Goal: Transaction & Acquisition: Purchase product/service

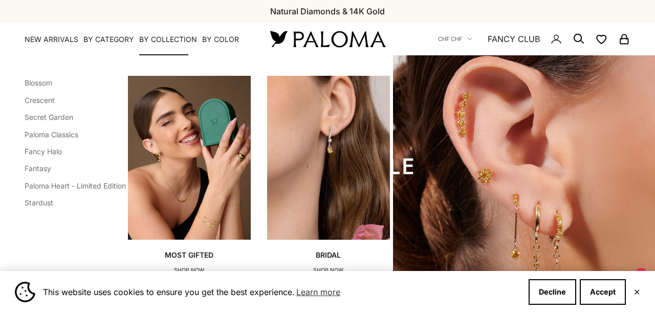
scroll to position [150, 0]
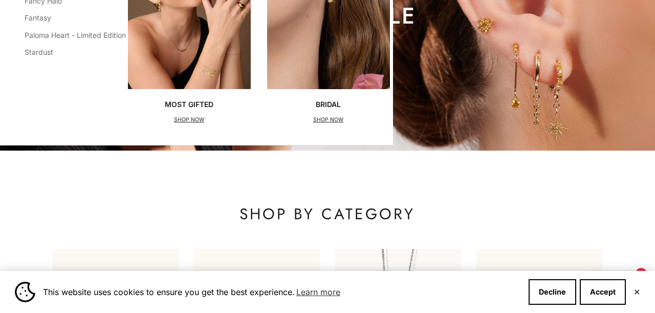
click at [258, 122] on div "Most Gifted SHOP NOW Bridal SHOP NOW" at bounding box center [248, 24] width 241 height 199
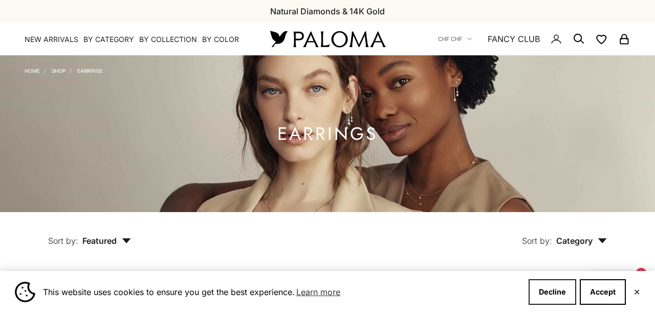
click at [560, 296] on button "Decline" at bounding box center [553, 292] width 48 height 26
click at [547, 292] on button "Decline" at bounding box center [553, 292] width 48 height 26
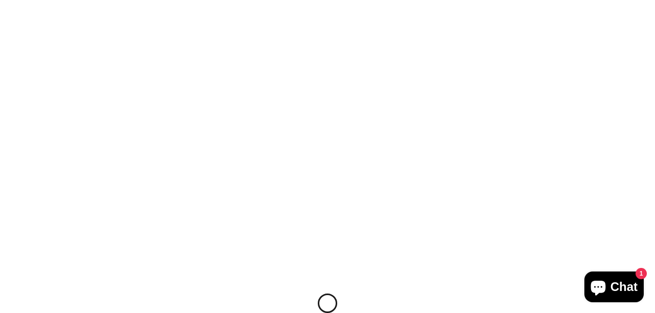
scroll to position [1127, 0]
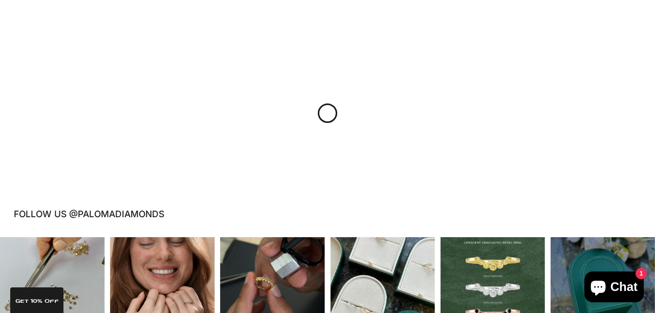
click at [509, 54] on div "Close dialog JOIN THE PALOMA FANCY CLUB Enjoy exclusive VIP deals & updates + 1…" at bounding box center [328, 183] width 384 height 260
